Goal: Check status: Check status

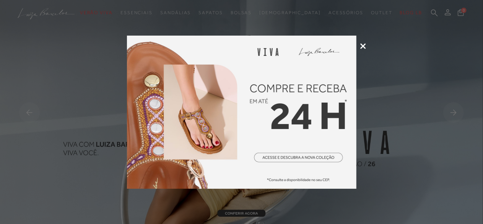
click at [364, 44] on icon at bounding box center [364, 46] width 6 height 6
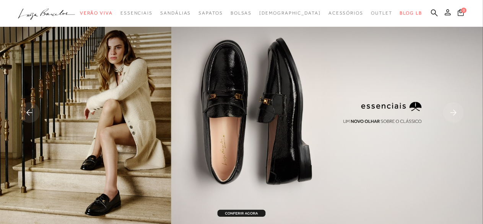
click at [448, 13] on icon at bounding box center [448, 12] width 6 height 6
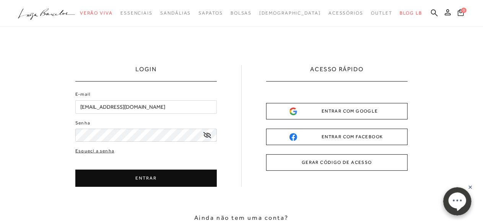
click at [125, 183] on button "ENTRAR" at bounding box center [146, 178] width 142 height 17
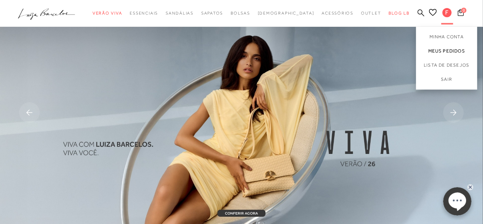
click at [447, 51] on link "Meus Pedidos" at bounding box center [446, 51] width 61 height 14
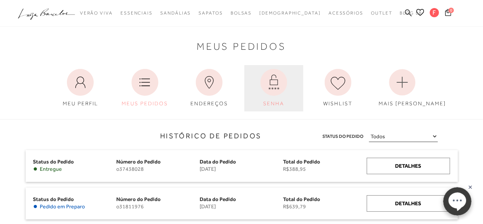
scroll to position [38, 0]
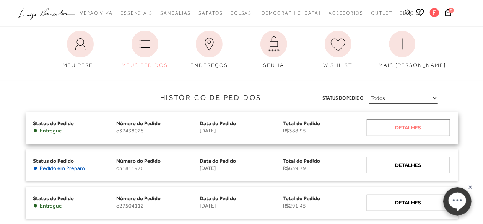
click at [405, 128] on div "Detalhes" at bounding box center [408, 127] width 83 height 16
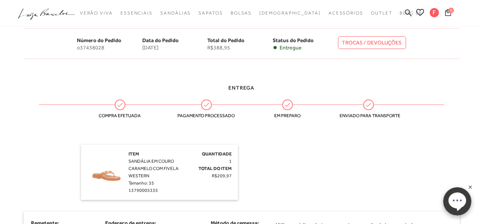
scroll to position [77, 0]
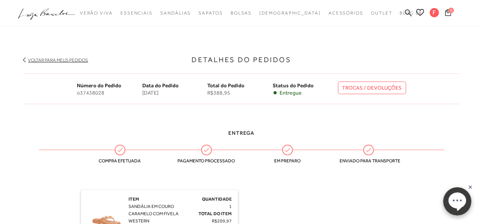
scroll to position [38, 0]
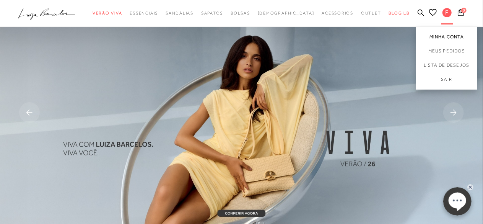
click at [454, 36] on link "Minha Conta" at bounding box center [446, 35] width 61 height 17
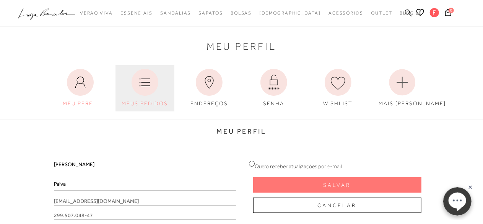
click at [149, 97] on link "MEUS PEDIDOS" at bounding box center [145, 88] width 59 height 46
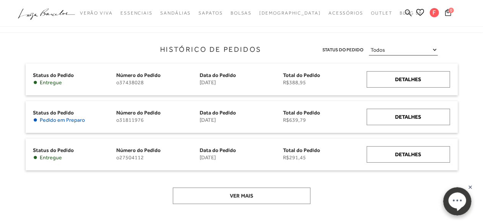
scroll to position [74, 0]
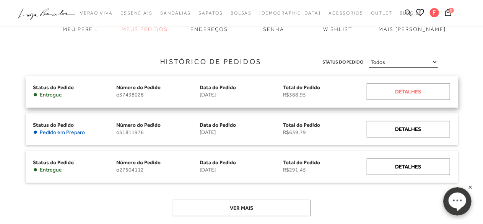
click at [418, 88] on div "Detalhes" at bounding box center [408, 91] width 83 height 16
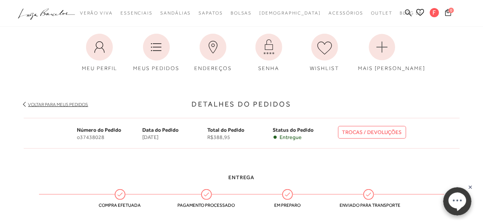
scroll to position [77, 0]
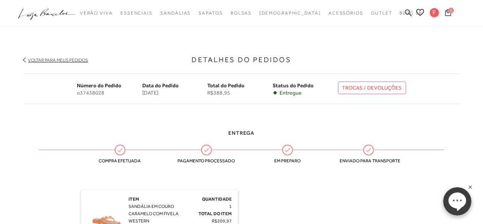
click at [394, 88] on link "TROCAS / DEVOLUÇÕES" at bounding box center [372, 88] width 68 height 13
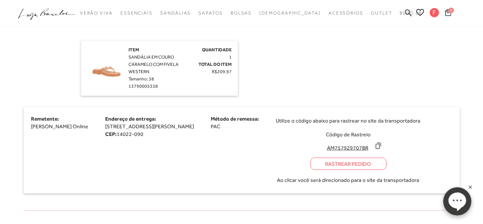
scroll to position [498, 0]
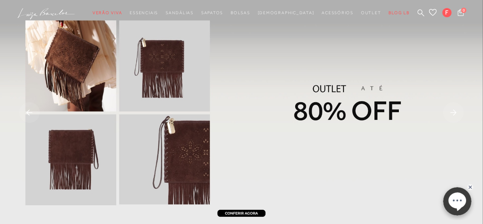
click at [320, 130] on img at bounding box center [241, 113] width 483 height 227
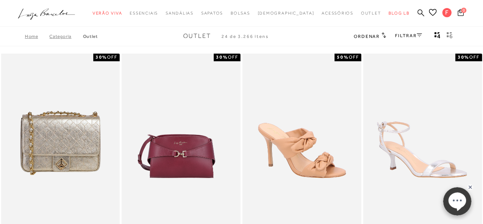
click at [64, 36] on link "Categoria" at bounding box center [65, 36] width 33 height 5
click at [63, 37] on link "Categoria" at bounding box center [65, 36] width 33 height 5
click at [417, 36] on icon at bounding box center [419, 35] width 5 height 4
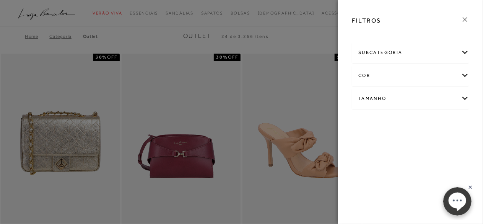
click at [466, 52] on div "subcategoria" at bounding box center [411, 52] width 117 height 20
click at [464, 50] on div "subcategoria" at bounding box center [411, 52] width 117 height 20
click at [267, 85] on div at bounding box center [241, 112] width 483 height 224
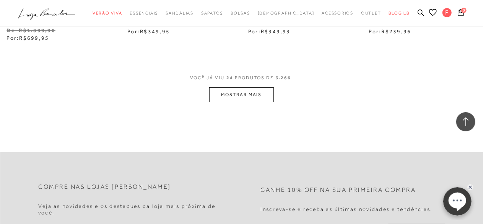
scroll to position [1454, 0]
click at [248, 90] on button "MOSTRAR MAIS" at bounding box center [241, 94] width 64 height 15
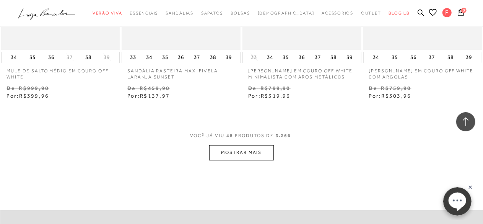
scroll to position [2871, 0]
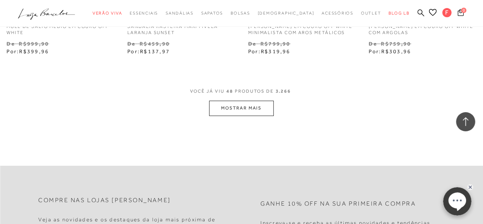
click at [246, 101] on button "MOSTRAR MAIS" at bounding box center [241, 108] width 64 height 15
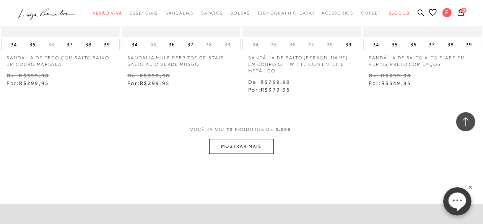
scroll to position [4287, 0]
